Goal: Find specific page/section: Find specific page/section

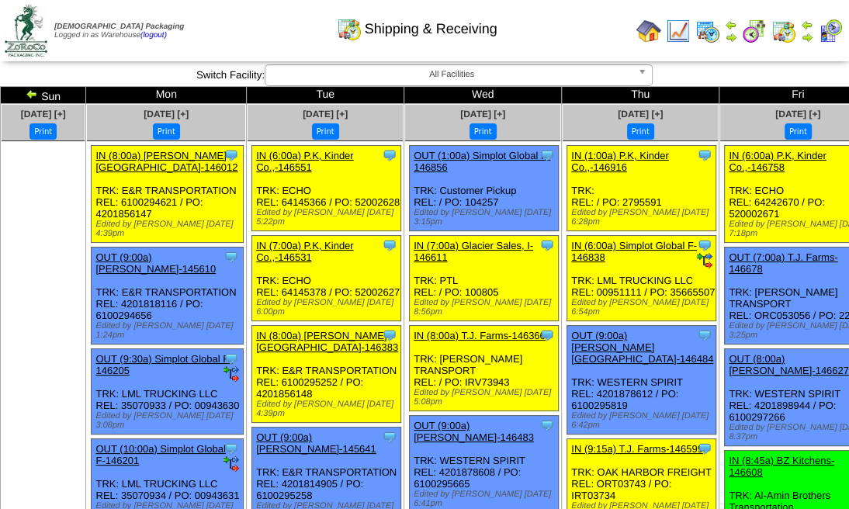
click at [836, 36] on img at bounding box center [830, 31] width 25 height 25
click at [834, 33] on img at bounding box center [830, 31] width 25 height 25
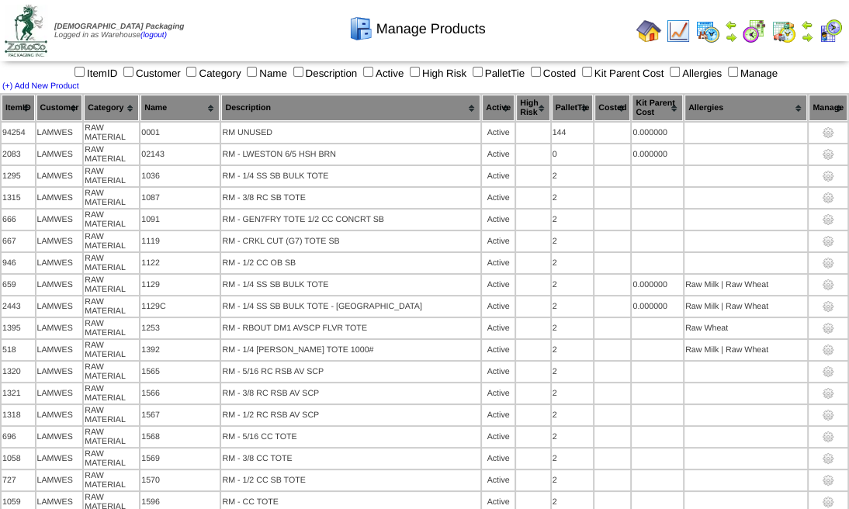
scroll to position [6351, 0]
